Goal: Task Accomplishment & Management: Manage account settings

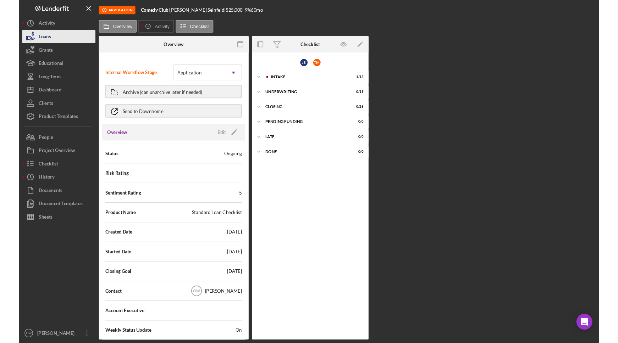
scroll to position [958, 0]
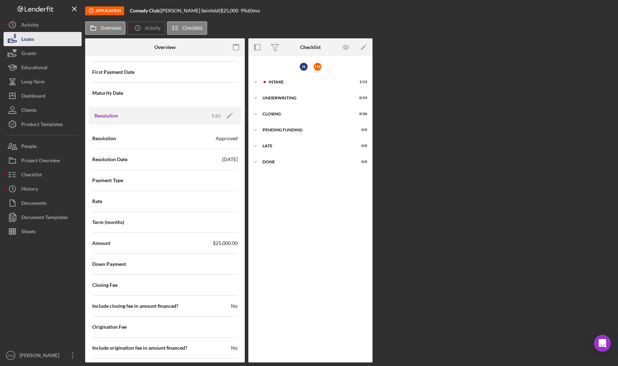
click at [35, 35] on button "Loans" at bounding box center [43, 39] width 78 height 14
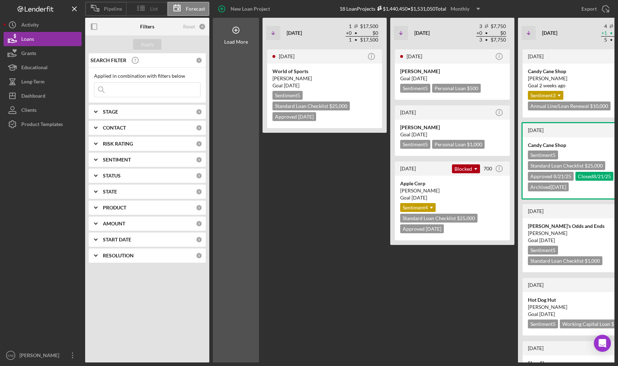
click at [152, 15] on div "List" at bounding box center [146, 9] width 41 height 14
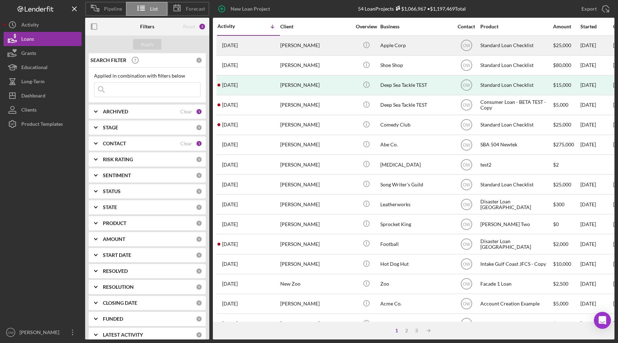
click at [329, 47] on div "[PERSON_NAME]" at bounding box center [315, 45] width 71 height 19
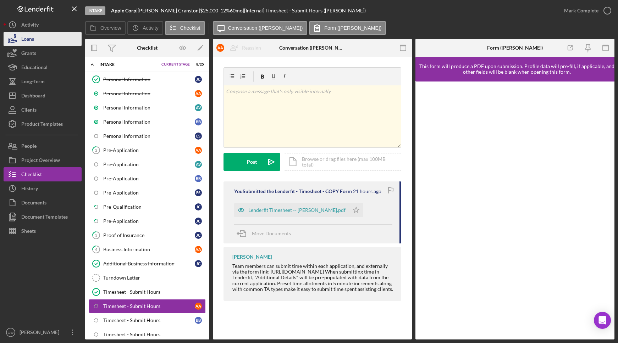
scroll to position [68, 0]
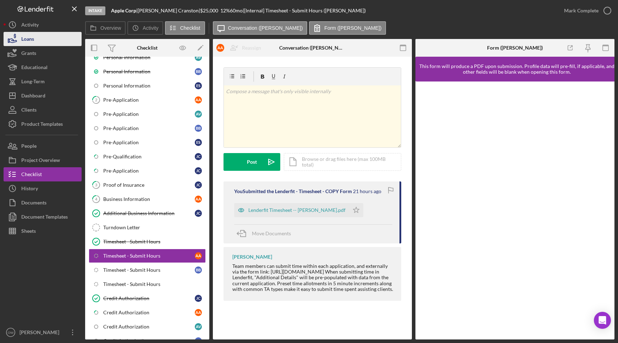
click at [44, 38] on button "Loans" at bounding box center [43, 39] width 78 height 14
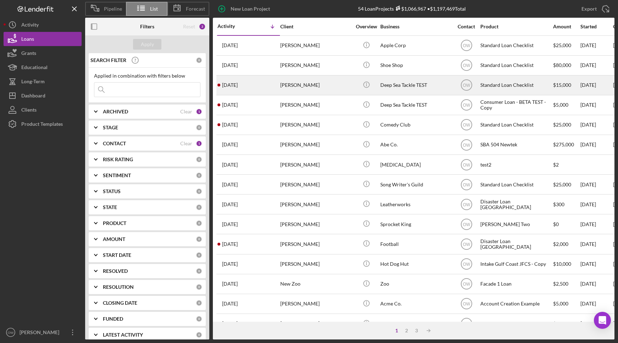
click at [325, 91] on div "[PERSON_NAME]" at bounding box center [315, 85] width 71 height 19
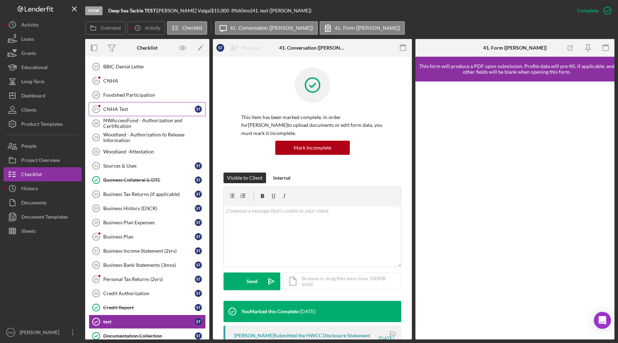
scroll to position [433, 0]
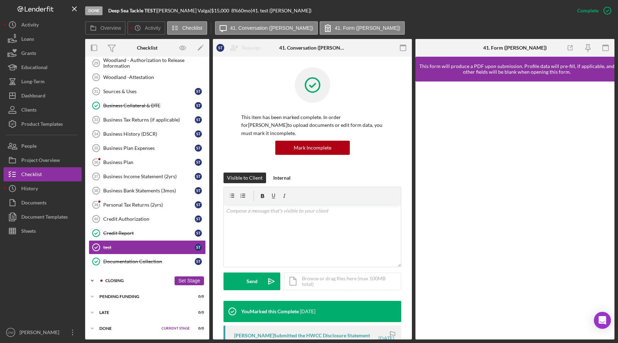
click at [127, 281] on div "Closing" at bounding box center [138, 281] width 66 height 4
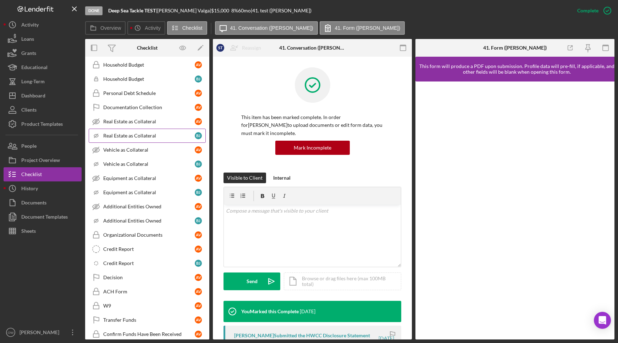
scroll to position [1227, 0]
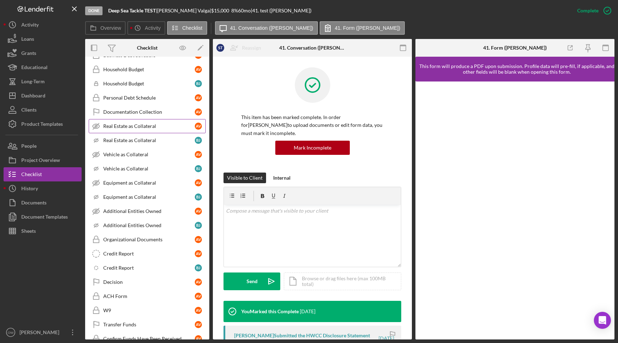
click at [133, 131] on link "Real Estate as Collateral Real Estate as Collateral A V" at bounding box center [147, 126] width 117 height 14
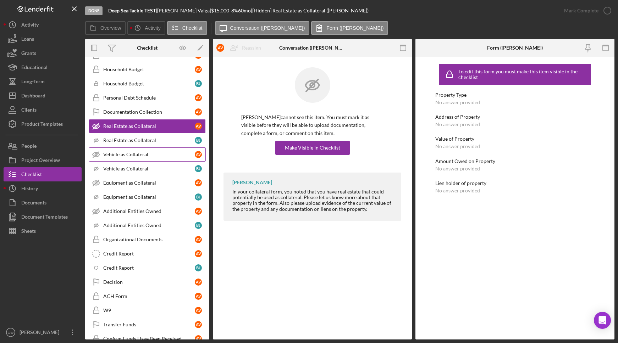
click at [129, 155] on div "Vehicle as Collateral" at bounding box center [149, 155] width 92 height 6
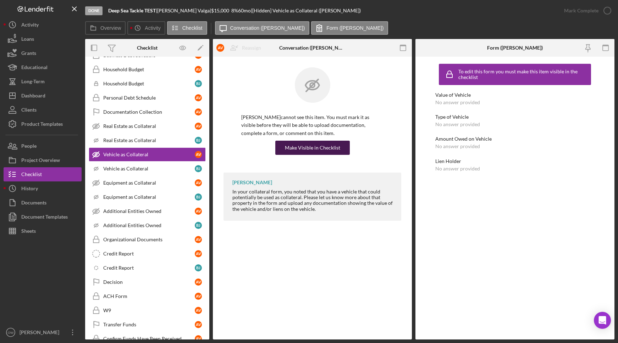
click at [316, 144] on div "Make Visible in Checklist" at bounding box center [312, 148] width 55 height 14
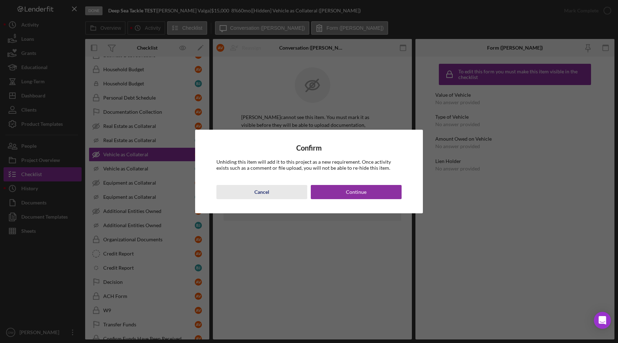
click at [261, 190] on div "Cancel" at bounding box center [261, 192] width 15 height 14
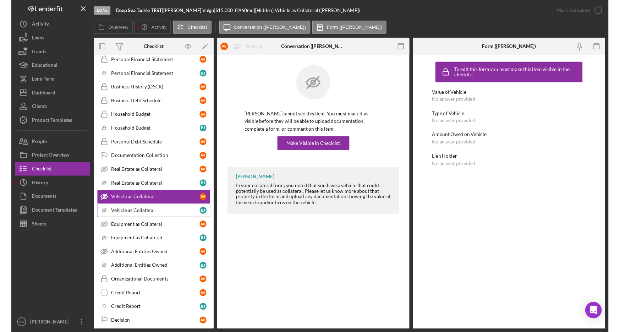
scroll to position [1149, 0]
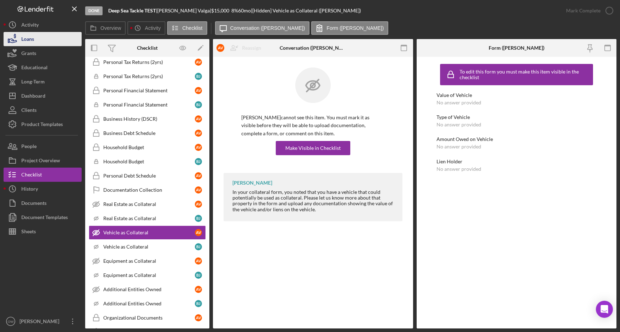
click at [61, 39] on button "Loans" at bounding box center [43, 39] width 78 height 14
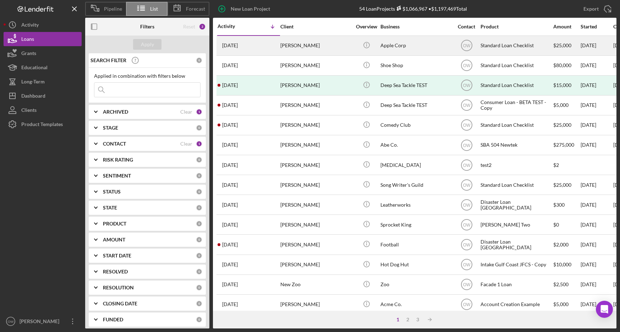
click at [432, 46] on div "Apple Corp" at bounding box center [415, 45] width 71 height 19
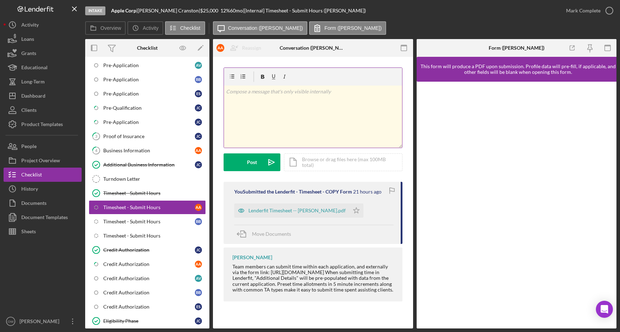
scroll to position [132, 0]
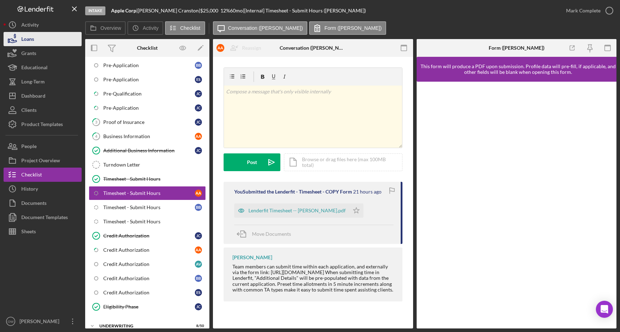
click at [28, 36] on div "Loans" at bounding box center [27, 40] width 13 height 16
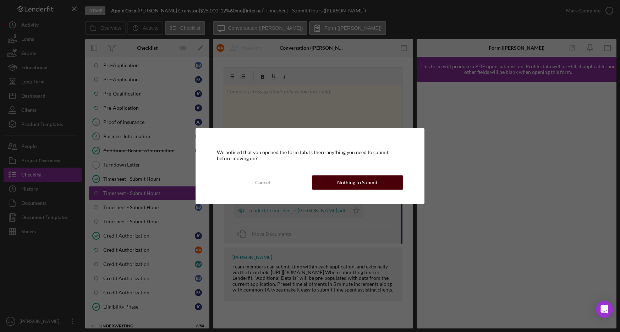
click at [355, 179] on div "Nothing to Submit" at bounding box center [357, 182] width 40 height 14
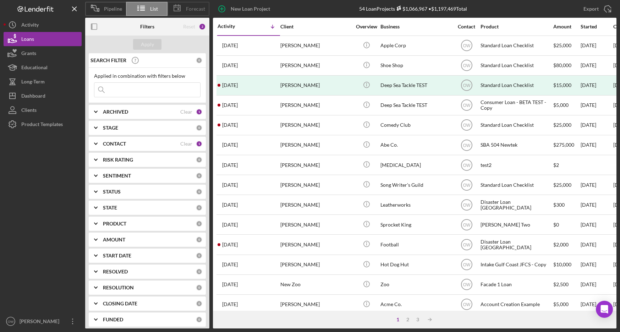
click at [192, 8] on span "Forecast" at bounding box center [195, 9] width 19 height 6
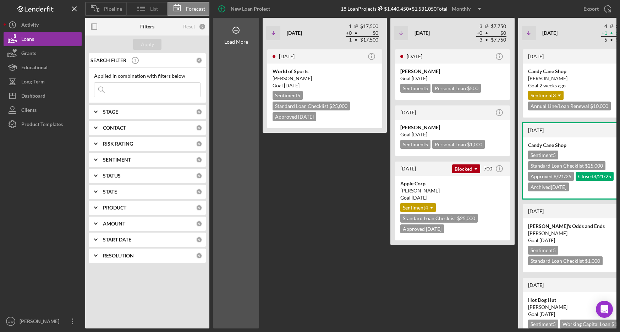
click at [158, 8] on div "List" at bounding box center [146, 9] width 41 height 14
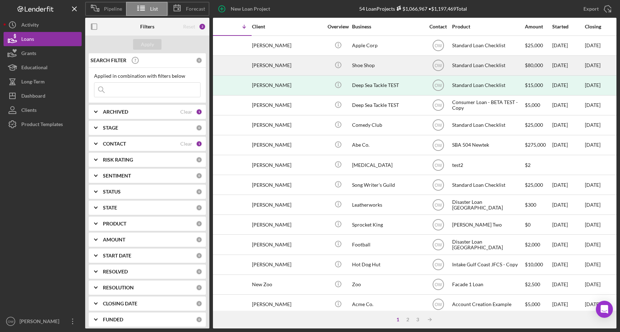
scroll to position [0, 28]
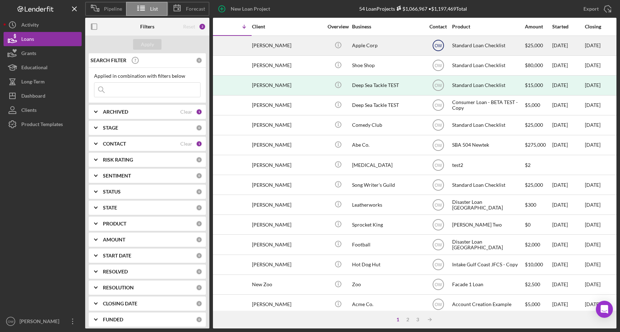
click at [439, 45] on text "OW" at bounding box center [437, 45] width 7 height 5
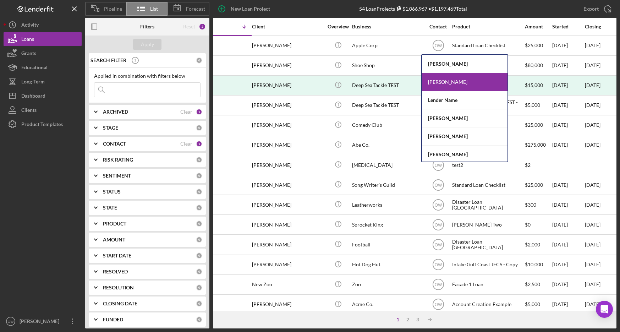
click at [336, 13] on div "New Loan Project 54 Loan Projects $1,066,967 • $1,197,469 Total Export Icon/Exp…" at bounding box center [412, 9] width 407 height 18
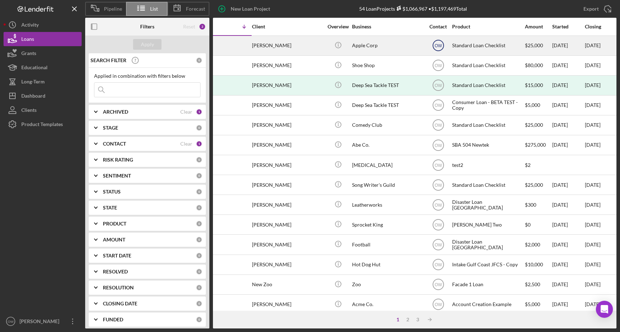
click at [438, 45] on text "OW" at bounding box center [437, 45] width 7 height 5
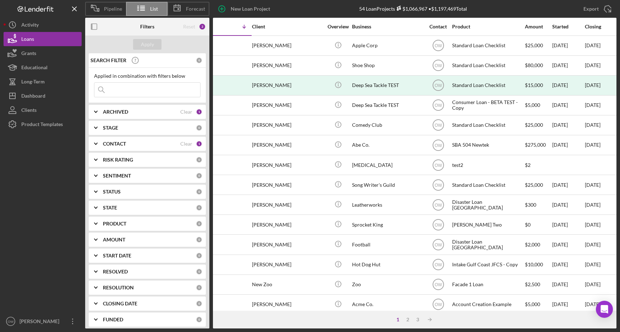
click at [323, 8] on div "New Loan Project 54 Loan Projects $1,066,967 • $1,197,469 Total Export Icon/Exp…" at bounding box center [412, 9] width 407 height 18
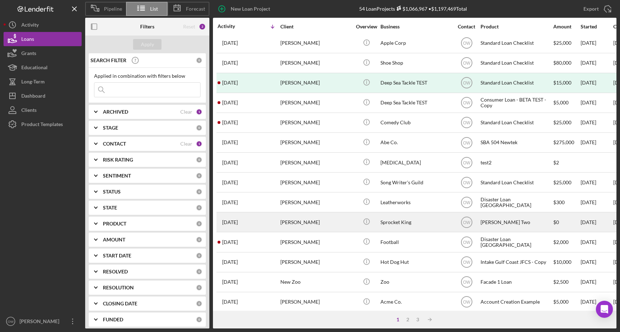
scroll to position [0, 0]
